Goal: Information Seeking & Learning: Find specific fact

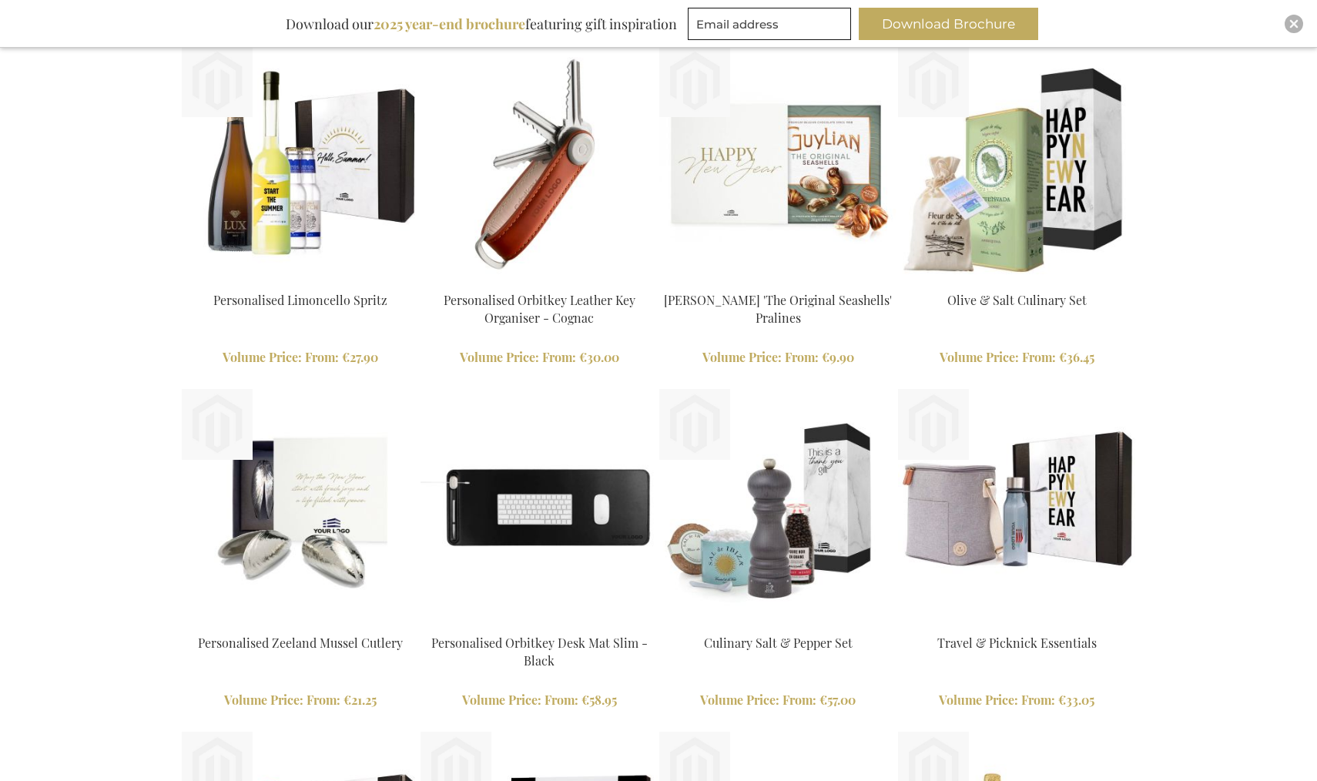
scroll to position [1763, 0]
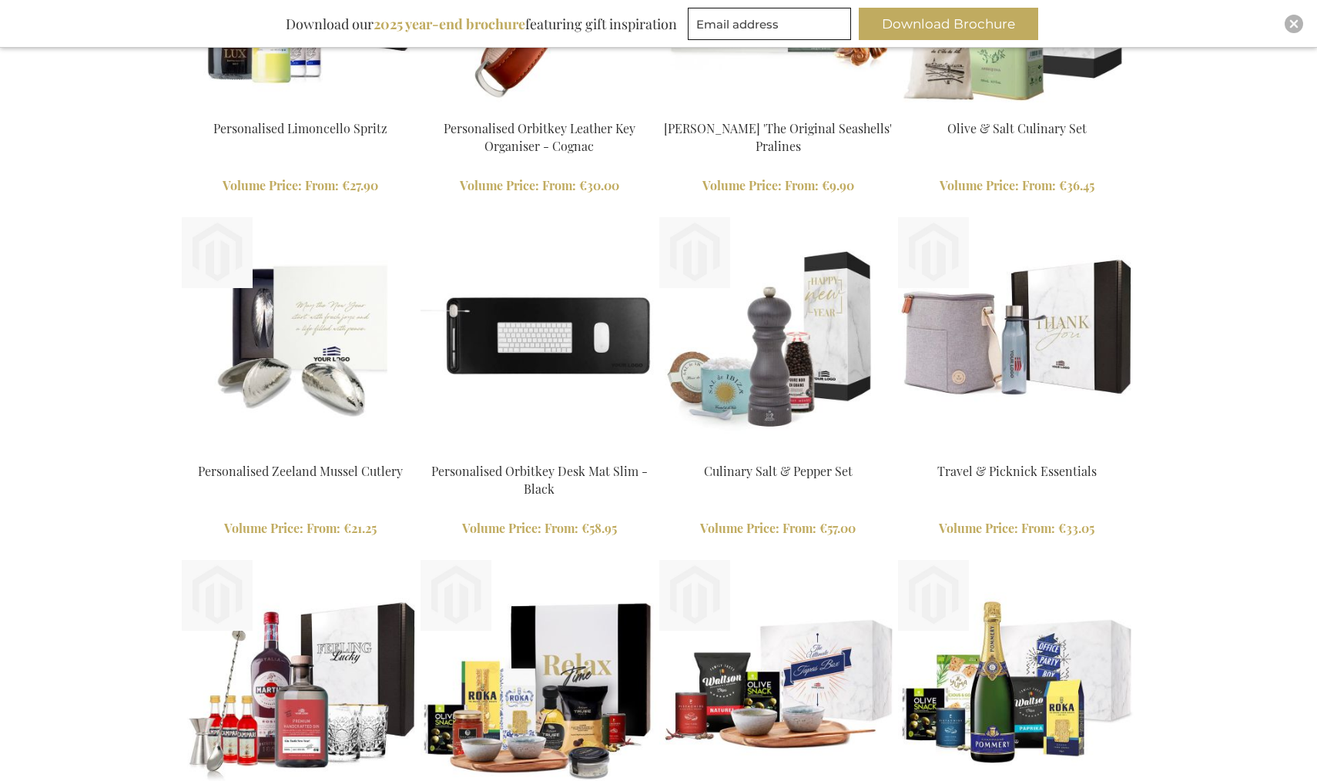
type input "staf"
click at [788, 349] on img at bounding box center [777, 335] width 237 height 237
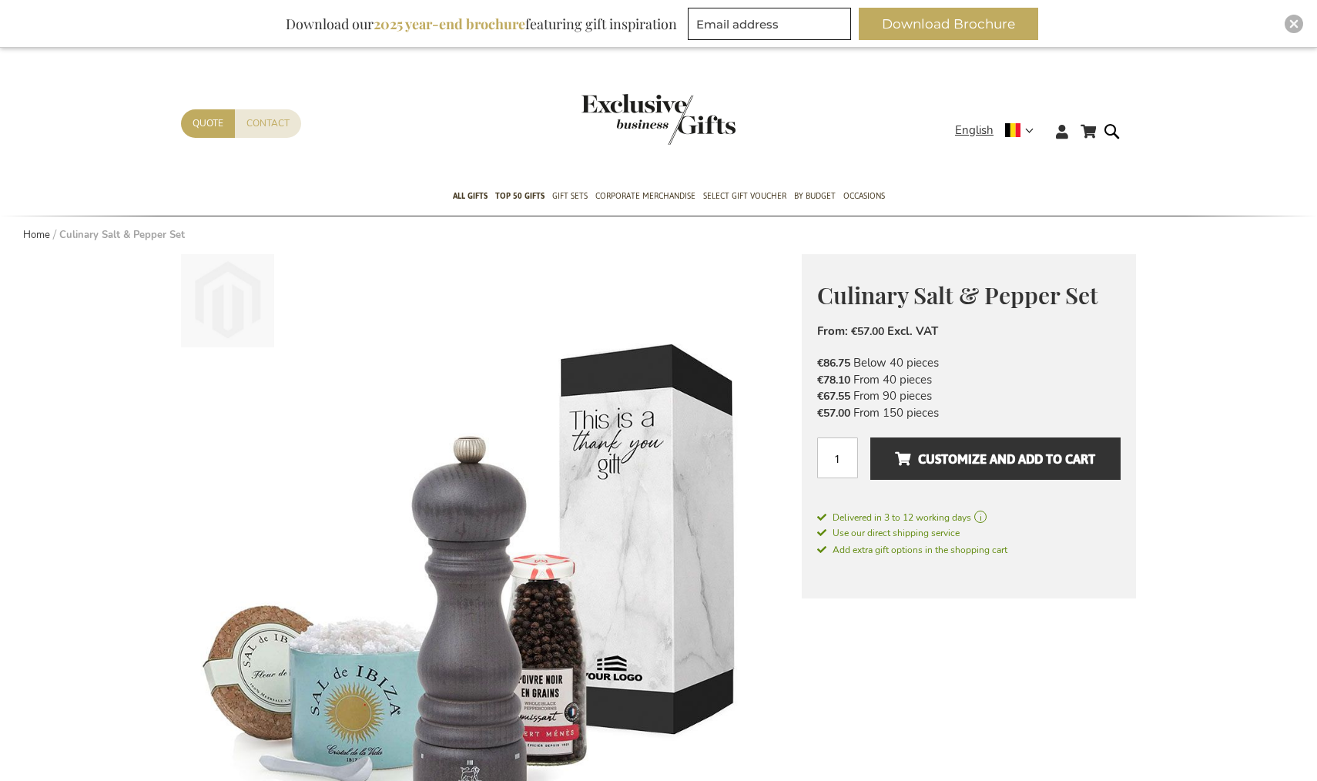
type input "staf"
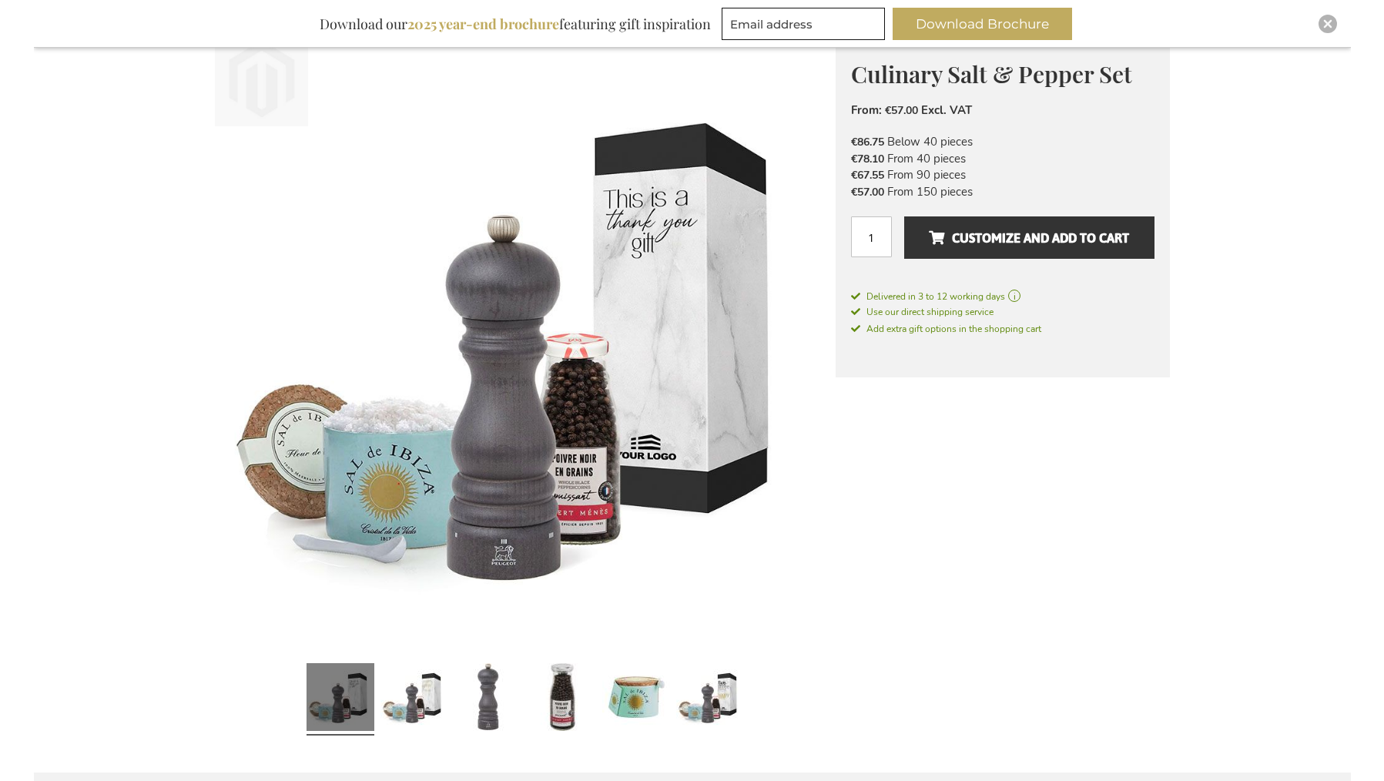
scroll to position [536, 0]
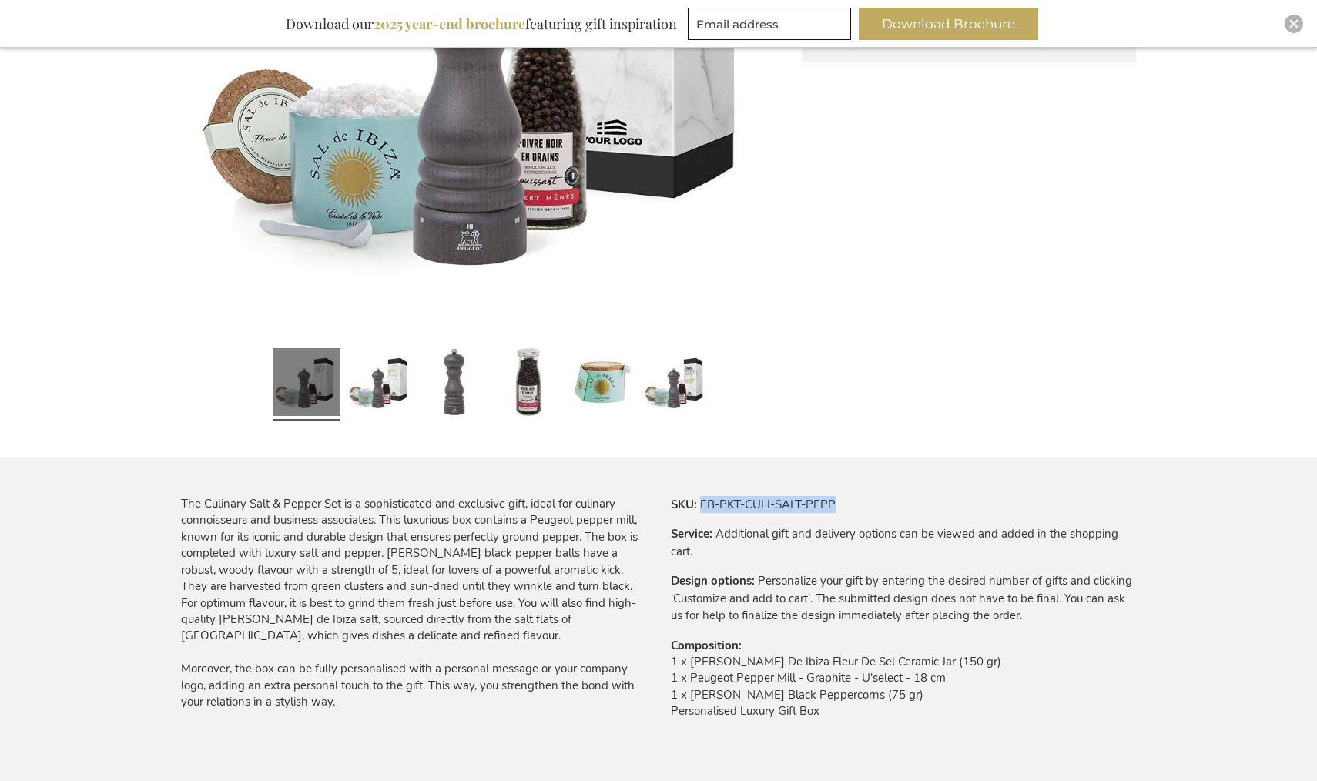
drag, startPoint x: 701, startPoint y: 503, endPoint x: 855, endPoint y: 503, distance: 154.0
click at [855, 503] on tr "SKU EB-PKT-CULI-SALT-PEPP" at bounding box center [903, 504] width 465 height 17
copy td "EB-PKT-CULI-SALT-PEPP"
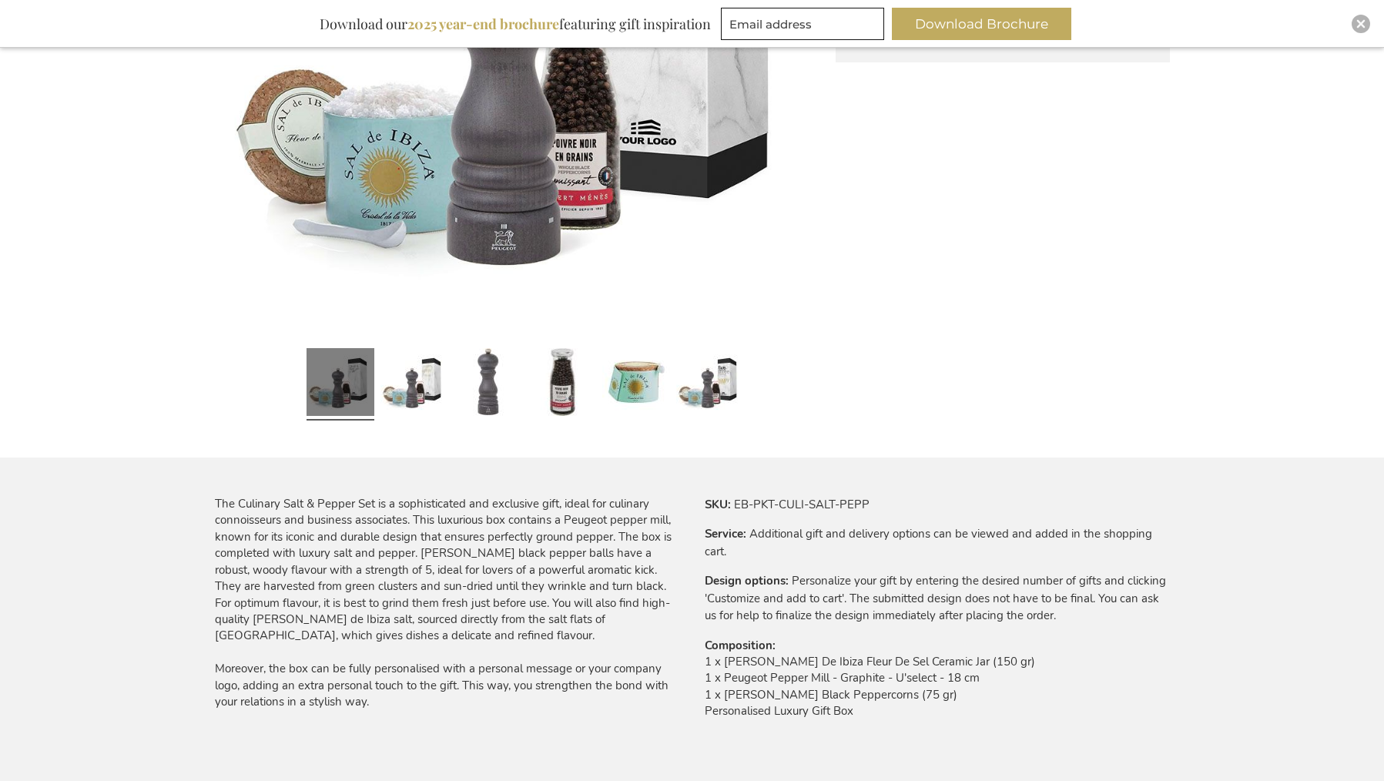
click at [789, 496] on tr "SKU EB-PKT-CULI-SALT-PEPP" at bounding box center [937, 504] width 465 height 17
drag, startPoint x: 761, startPoint y: 507, endPoint x: 753, endPoint y: 506, distance: 7.7
click at [0, 0] on td "EB-PKT-CULI-SALT-PEPP" at bounding box center [0, 0] width 0 height 0
drag, startPoint x: 733, startPoint y: 502, endPoint x: 873, endPoint y: 500, distance: 140.2
click at [880, 503] on tr "SKU EB-PKT-CULI-SALT-PEPP" at bounding box center [937, 504] width 465 height 17
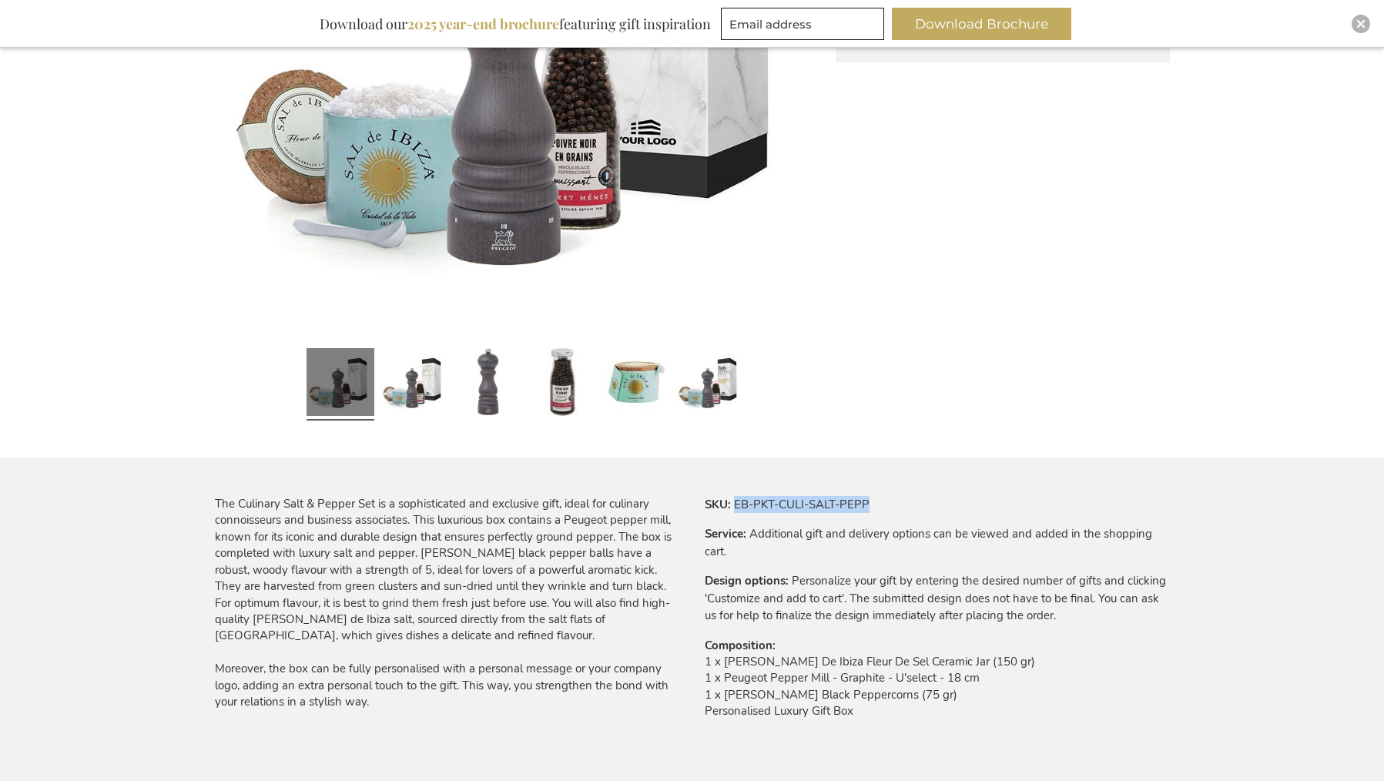
copy td "EB-PKT-CULI-SALT-PEPP"
click at [762, 514] on tbody "SKU EB-PKT-CULI-SALT-PEPP Service Additional gift and delivery options can be v…" at bounding box center [937, 618] width 465 height 244
drag, startPoint x: 743, startPoint y: 506, endPoint x: 897, endPoint y: 505, distance: 154.0
click at [897, 504] on tr "SKU EB-PKT-CULI-SALT-PEPP" at bounding box center [937, 504] width 465 height 17
copy td "EB-PKT-CULI-SALT-PEPP"
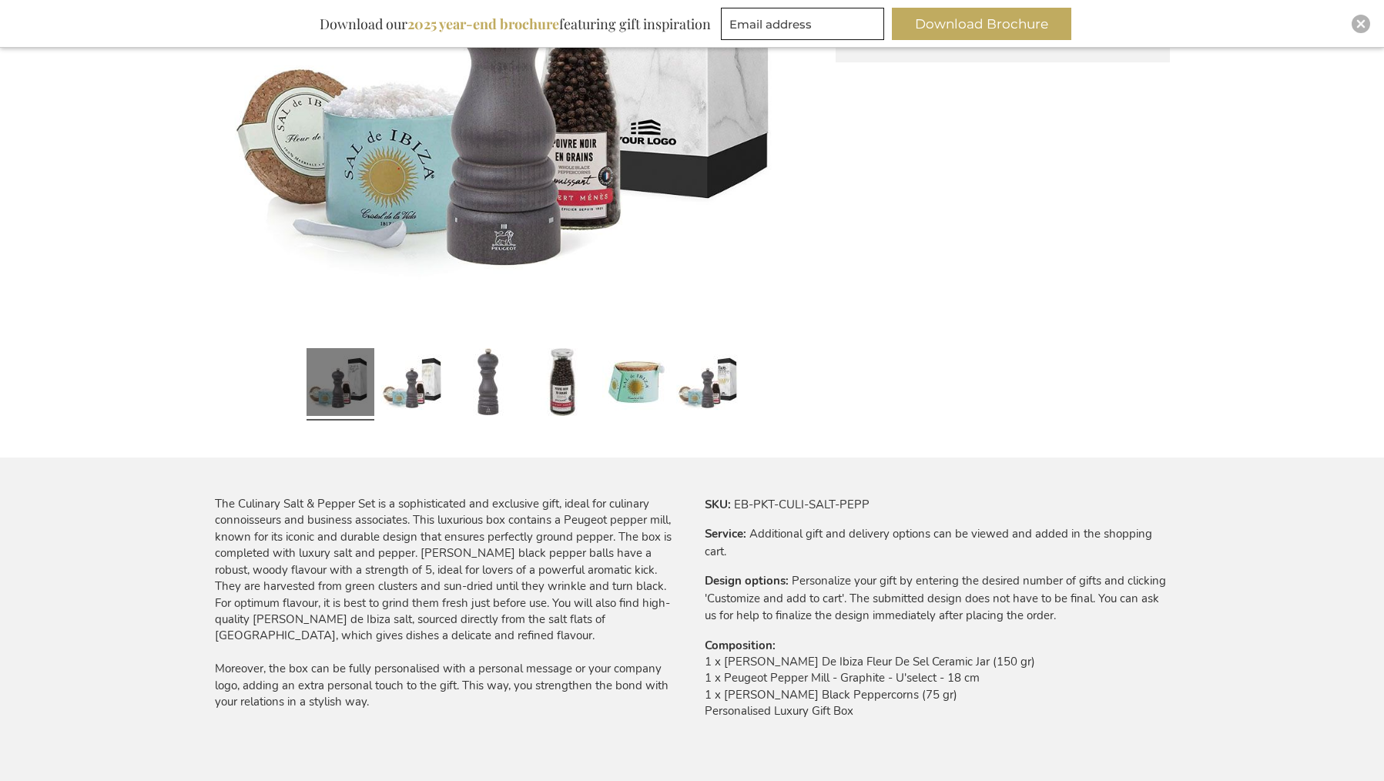
click at [979, 326] on div "Skip to the end of the images gallery Skip to the beginning of the images galle…" at bounding box center [692, 672] width 955 height 1909
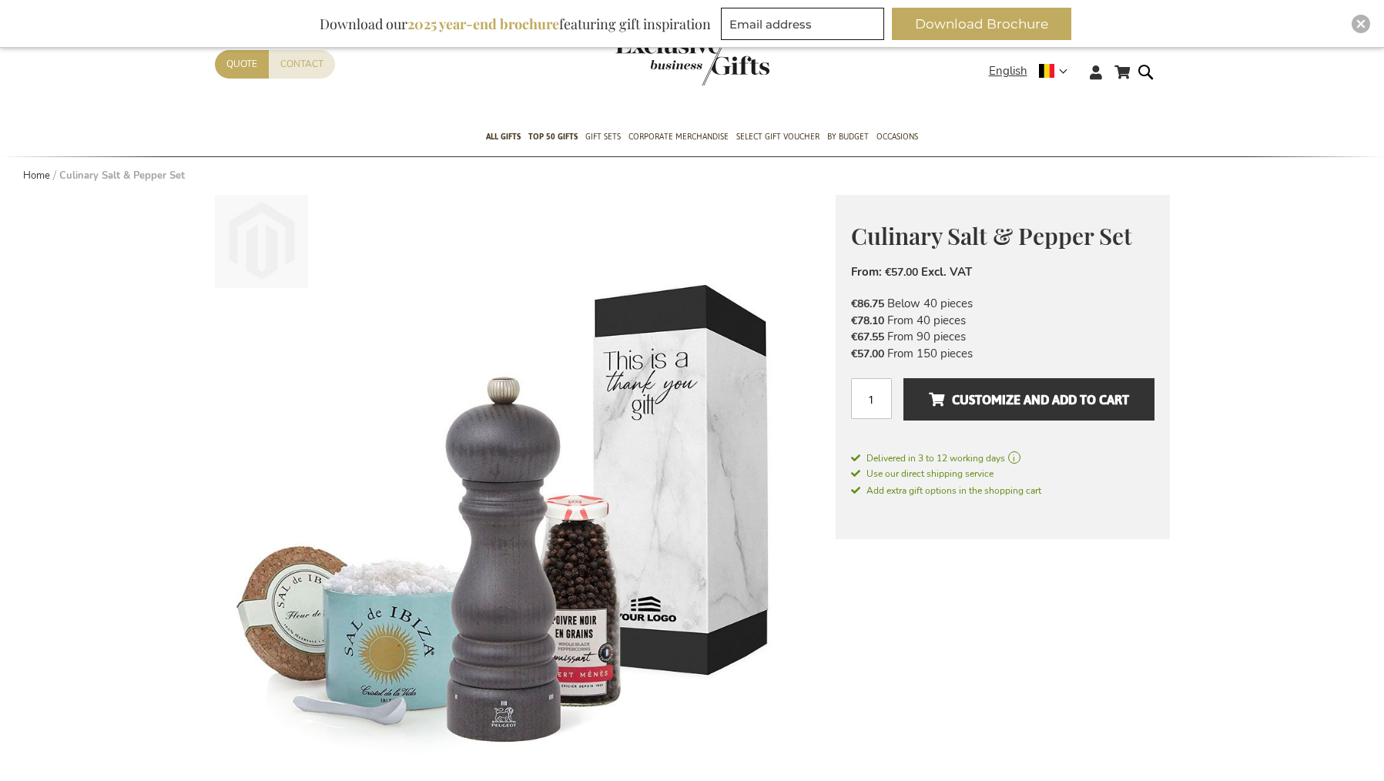
scroll to position [0, 0]
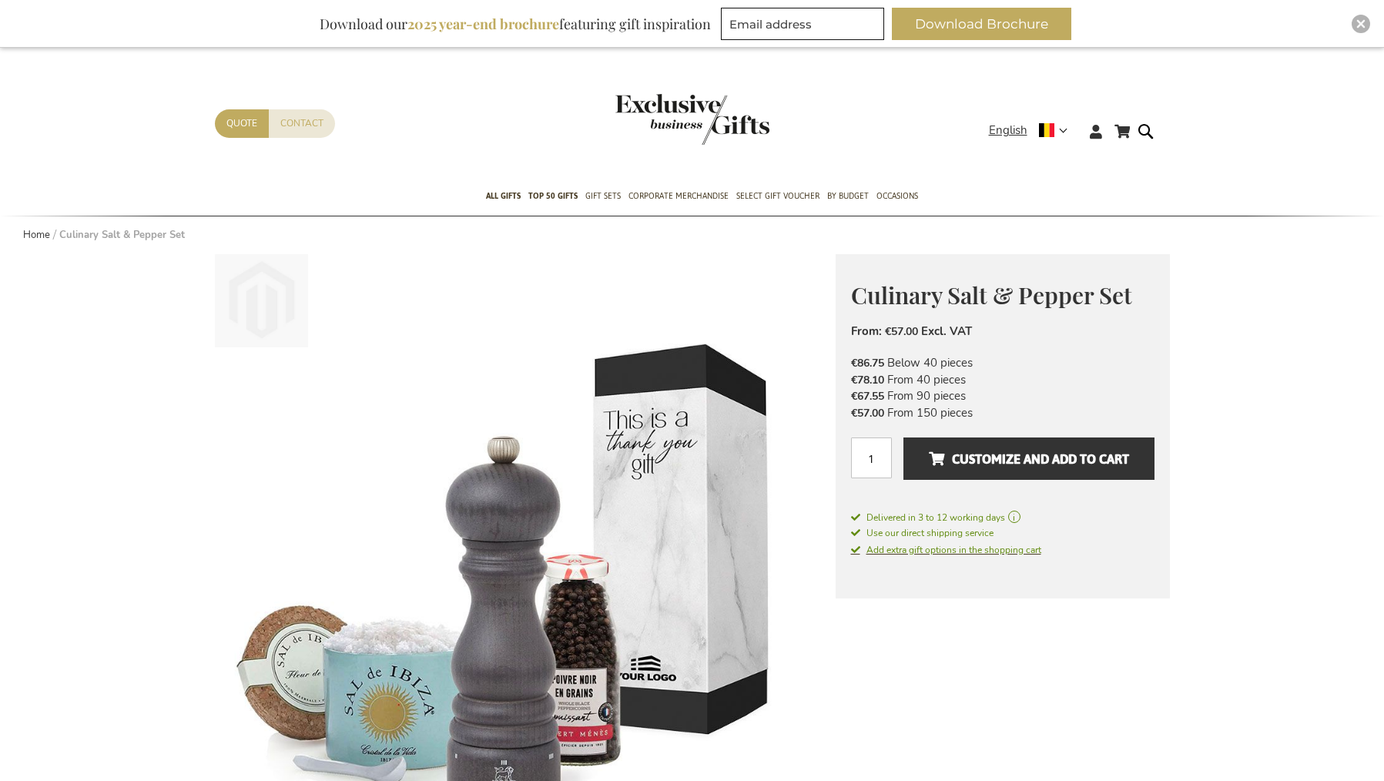
click at [949, 549] on span "Add extra gift options in the shopping cart" at bounding box center [946, 550] width 190 height 12
click at [930, 551] on span "Add extra gift options in the shopping cart" at bounding box center [946, 550] width 190 height 12
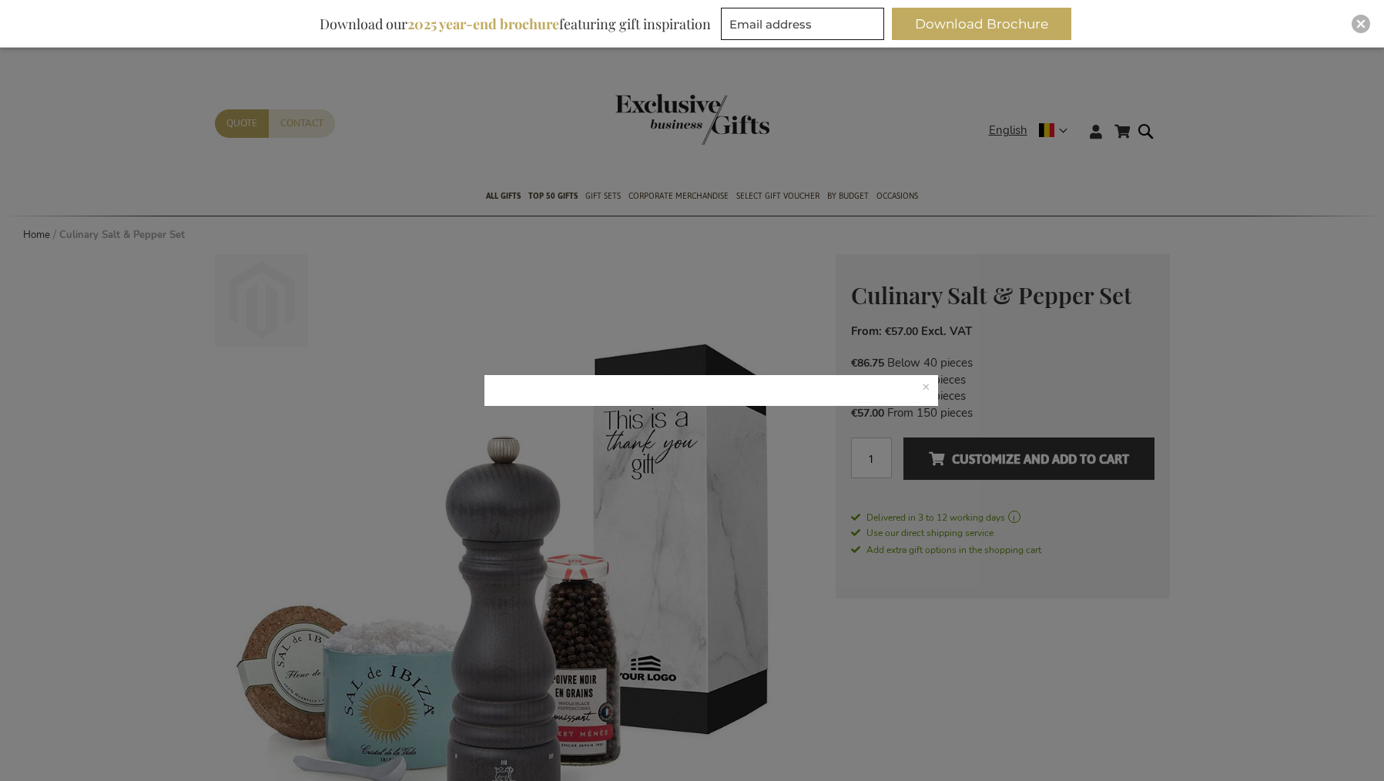
click at [923, 383] on p at bounding box center [711, 390] width 454 height 31
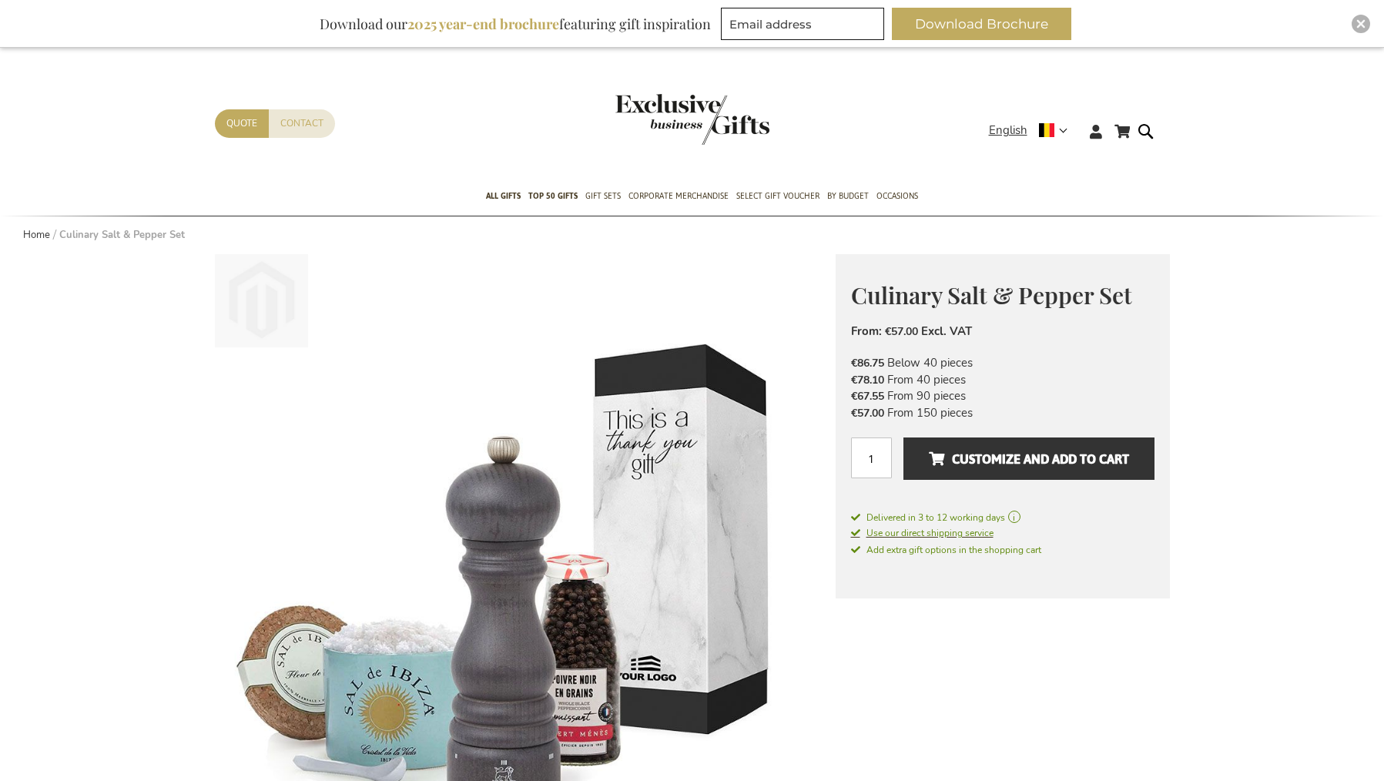
click at [900, 531] on span "Use our direct shipping service" at bounding box center [922, 533] width 142 height 12
click at [915, 529] on span "Use our direct shipping service" at bounding box center [922, 533] width 142 height 12
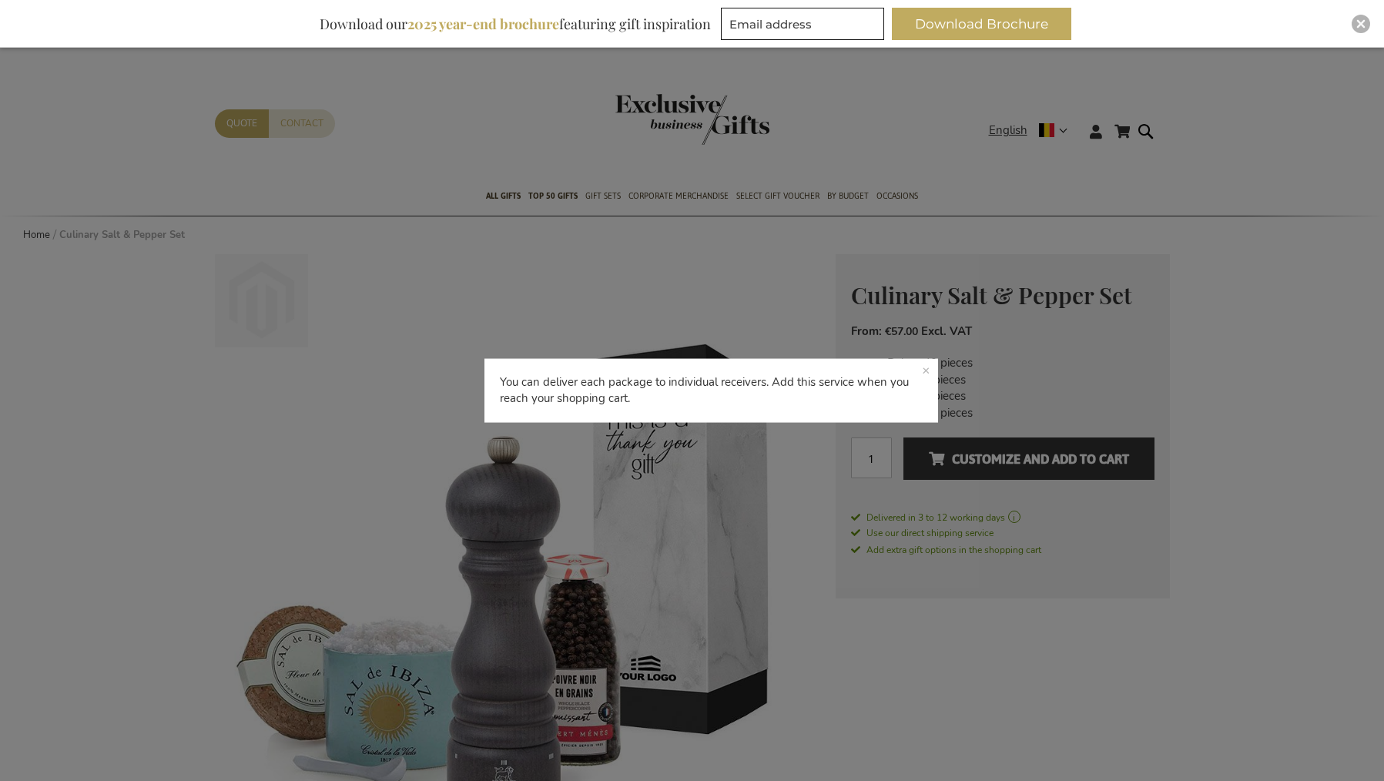
click at [926, 370] on p "You can deliver each package to individual receivers. Add this service when you…" at bounding box center [711, 391] width 454 height 64
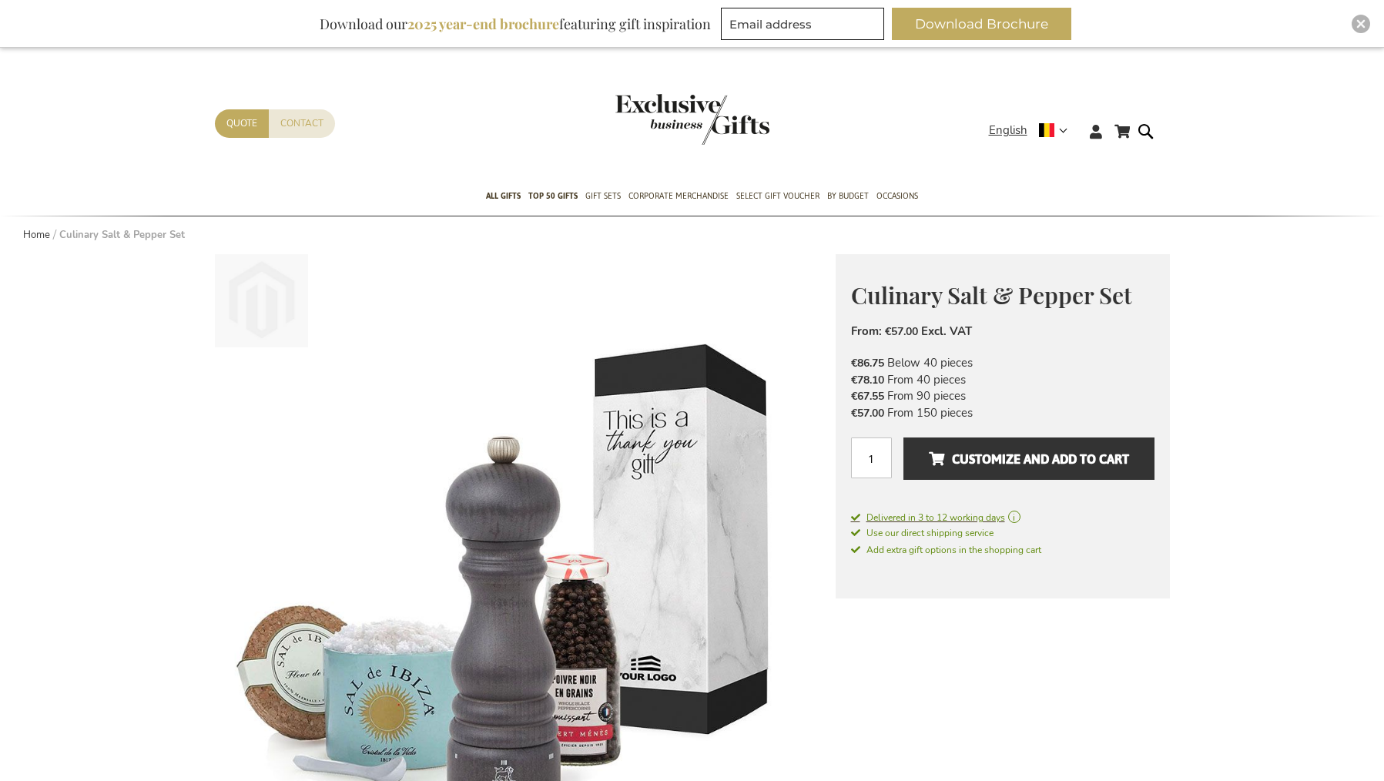
click at [894, 511] on span "Delivered in 3 to 12 working days" at bounding box center [1002, 518] width 303 height 14
click at [893, 511] on span "Delivered in 3 to 12 working days" at bounding box center [1002, 518] width 303 height 14
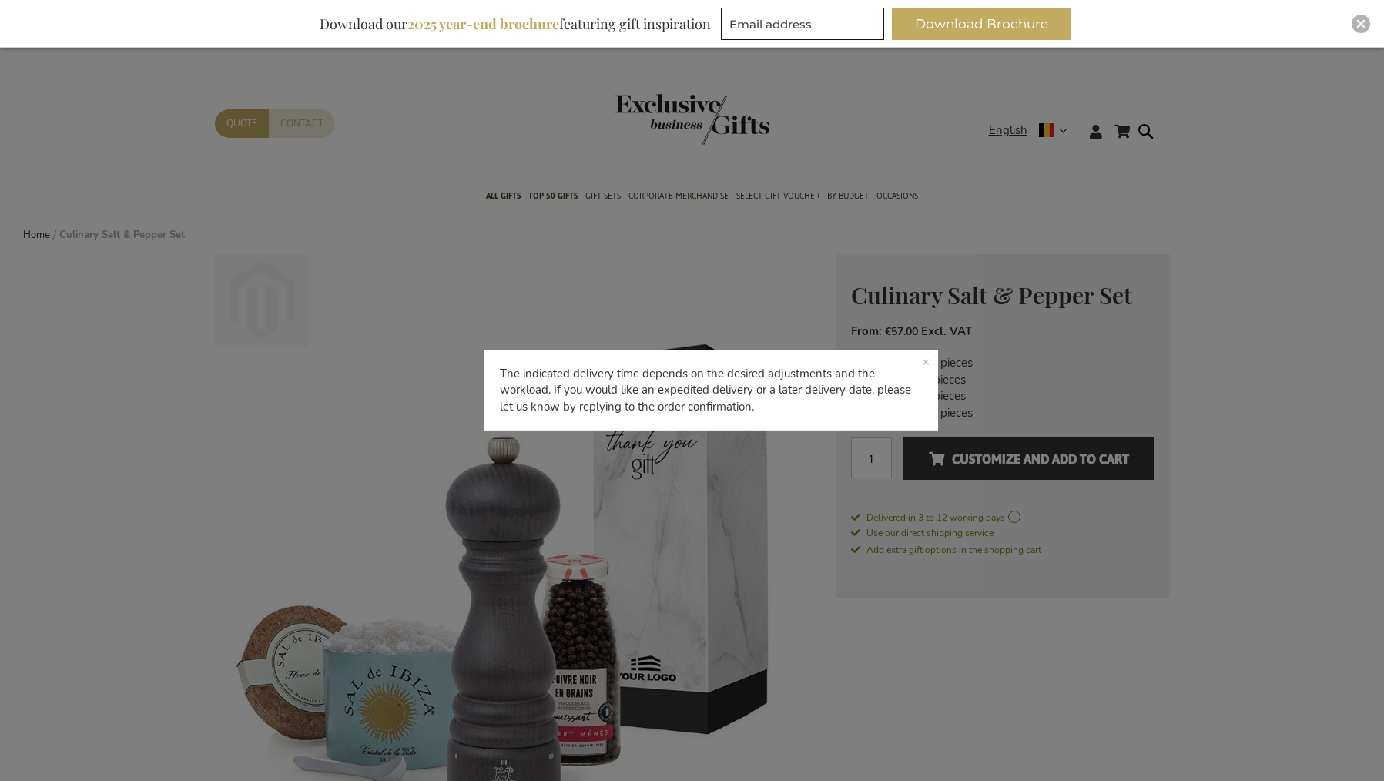
click at [927, 364] on p "The indicated delivery time depends on the desired adjustments and the workload…" at bounding box center [711, 390] width 454 height 80
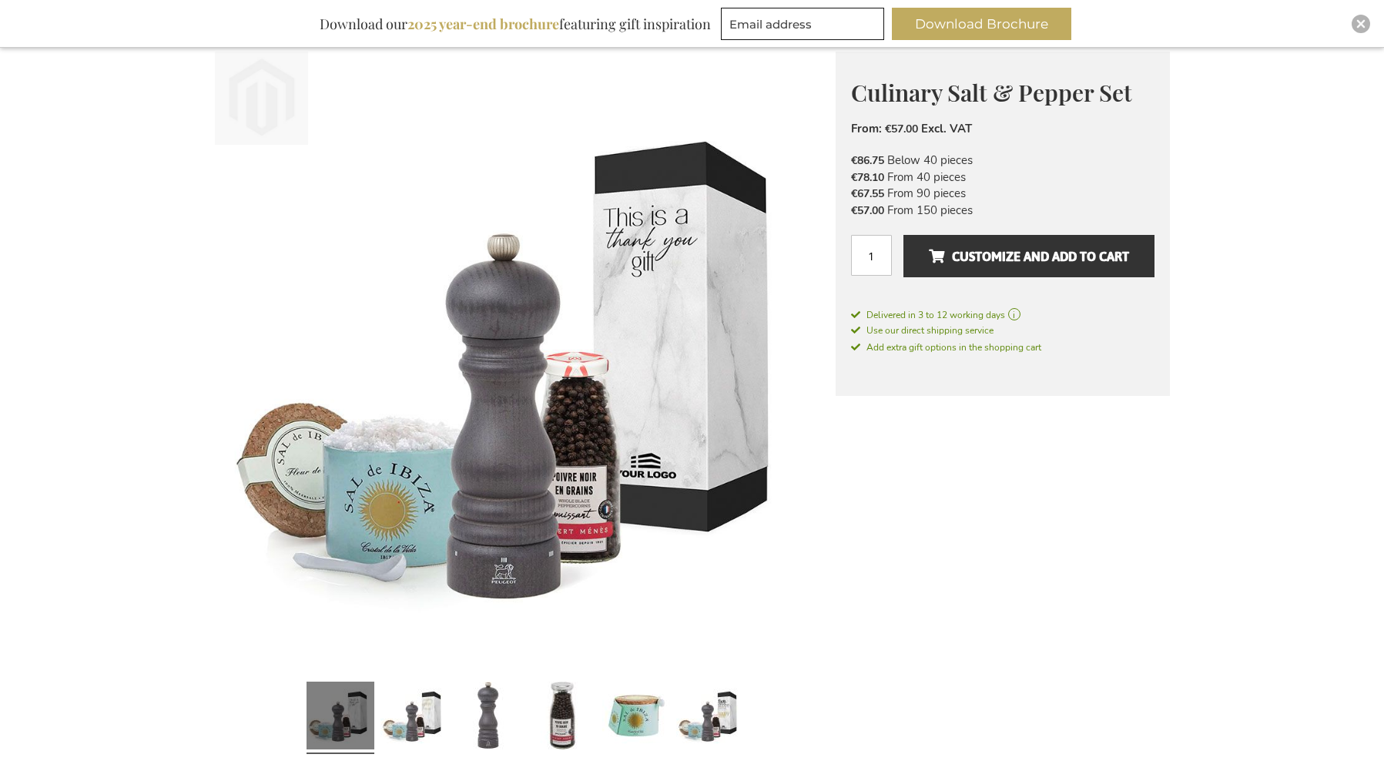
scroll to position [400, 0]
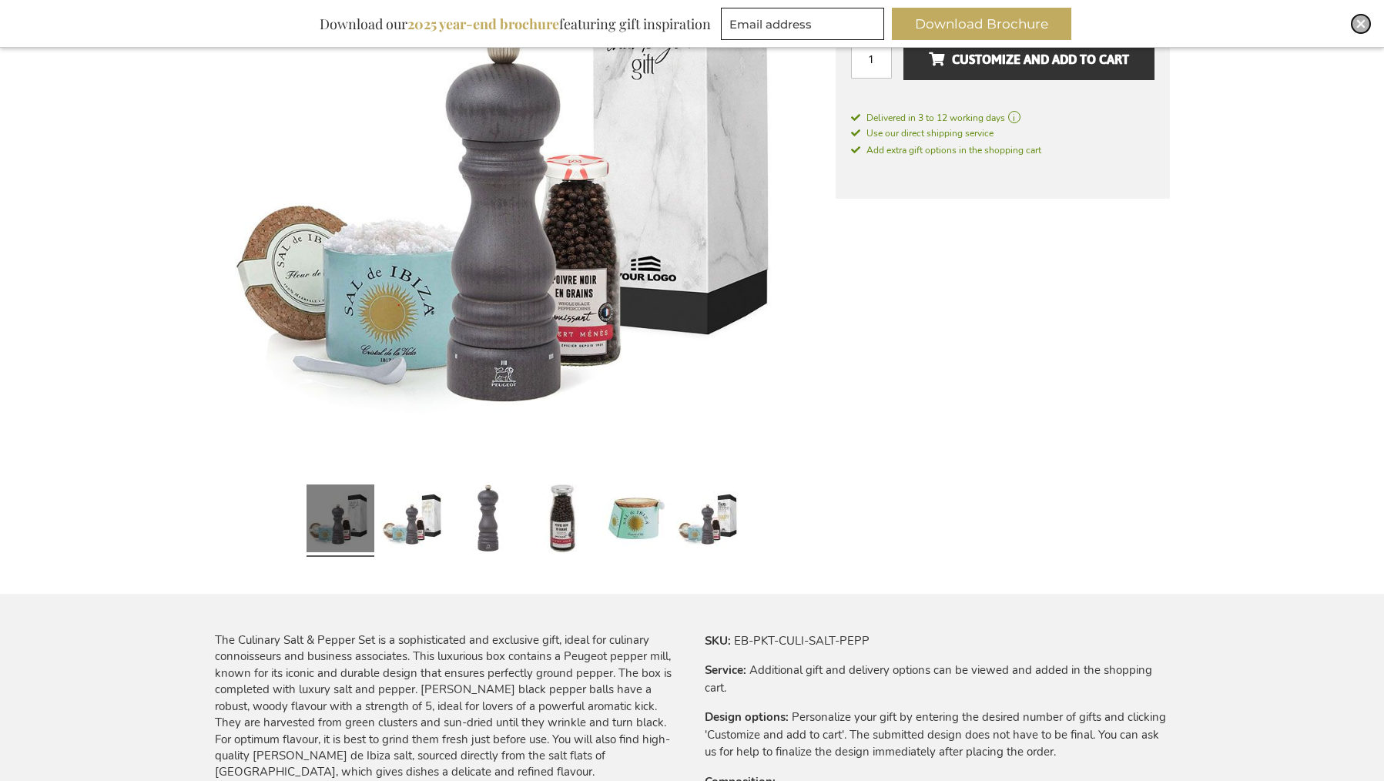
click at [1316, 25] on img "Close" at bounding box center [1360, 23] width 9 height 9
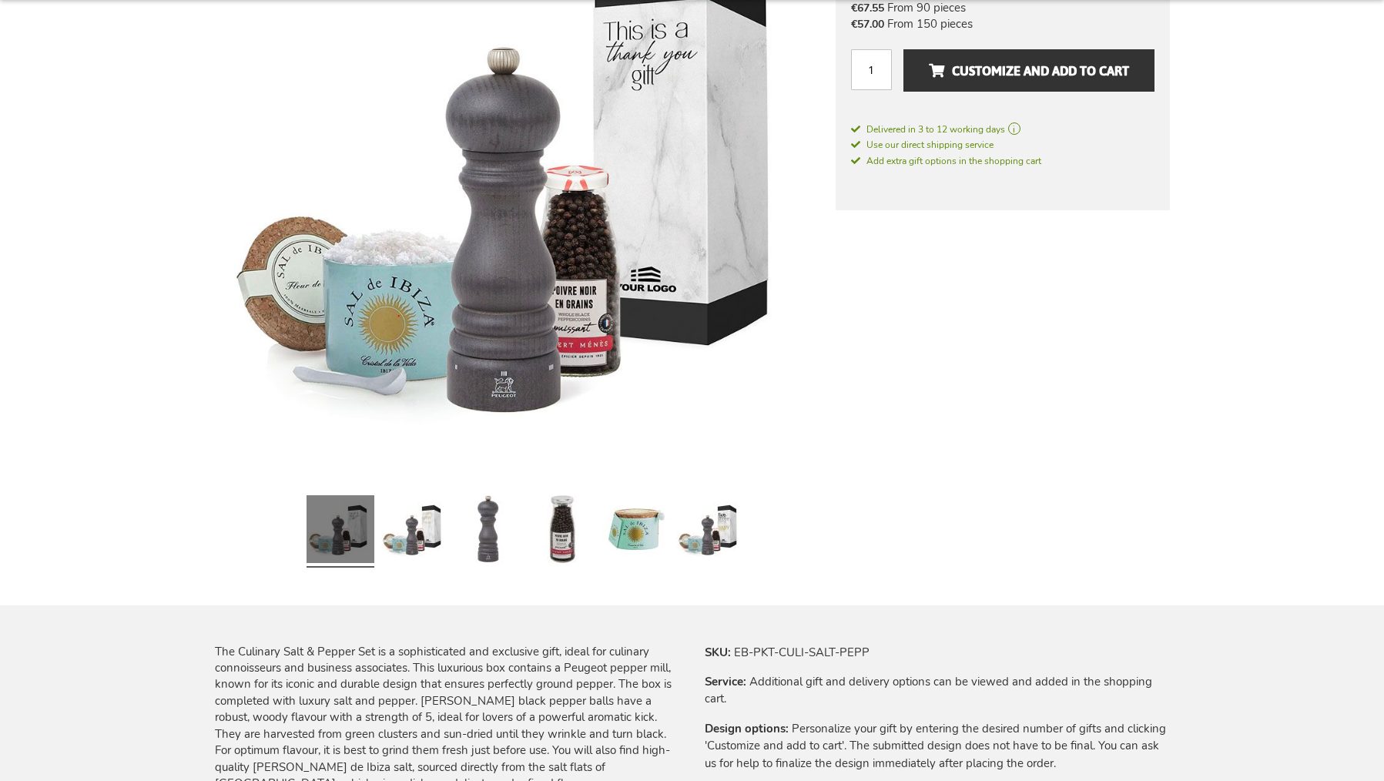
scroll to position [352, 0]
